Goal: Navigation & Orientation: Find specific page/section

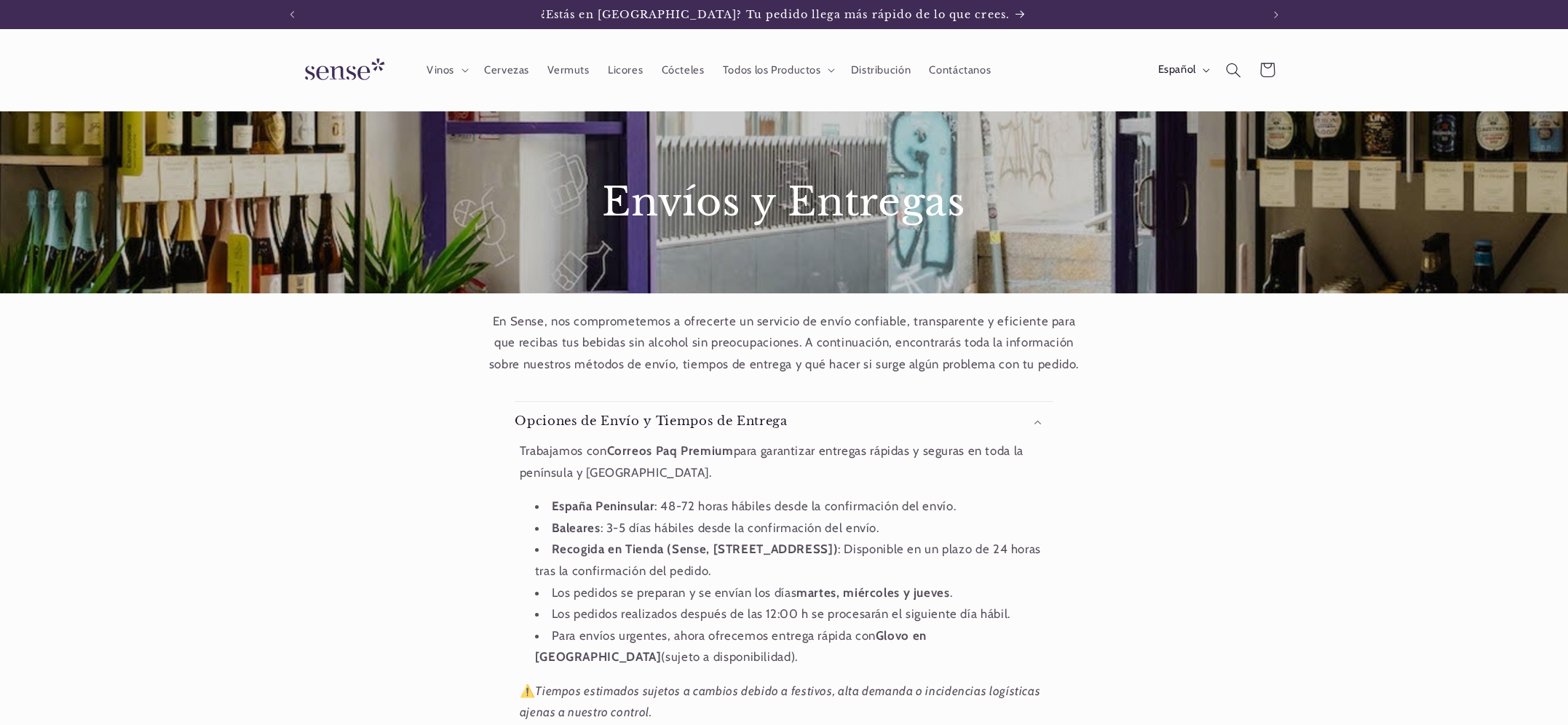
scroll to position [53, 0]
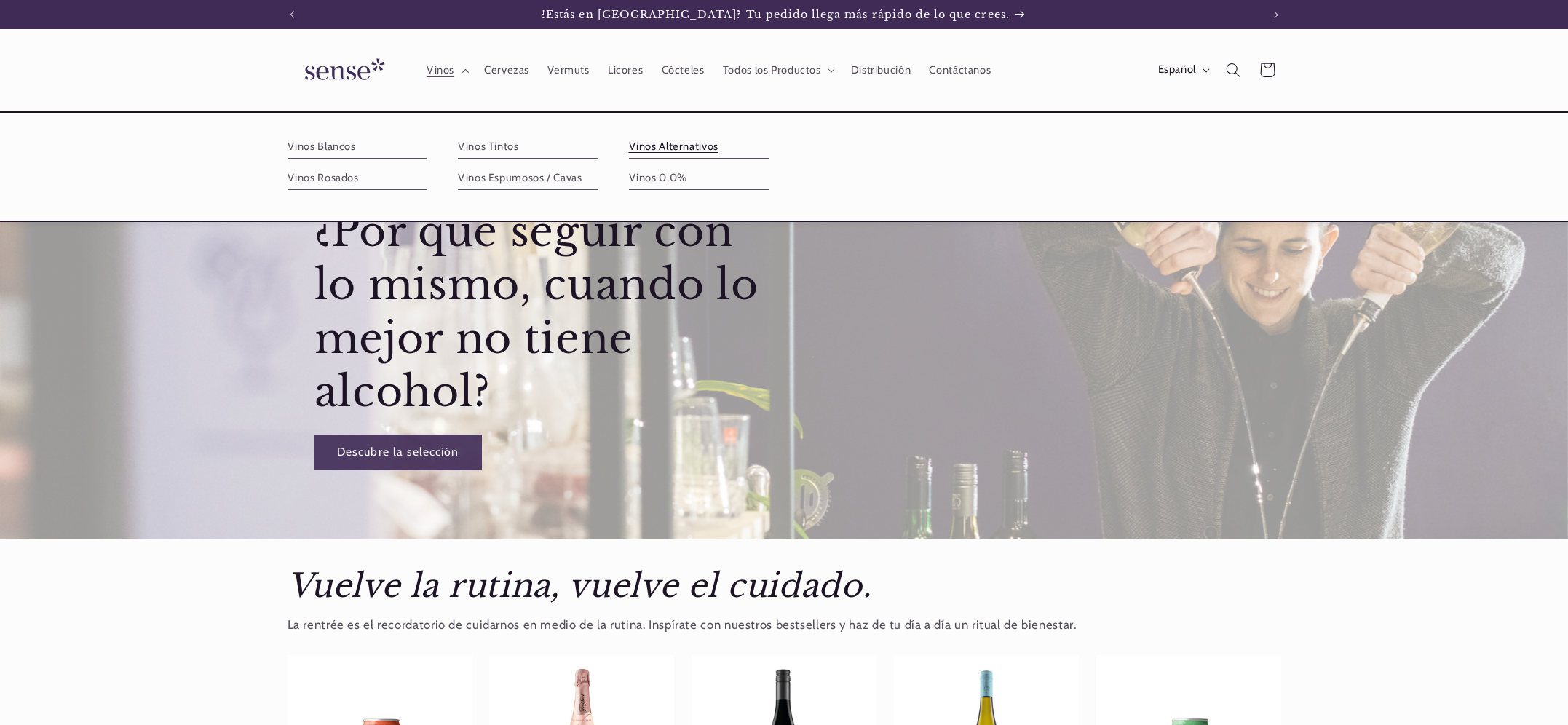
click at [681, 153] on link "Vinos Alternativos" at bounding box center [699, 147] width 141 height 23
